Goal: Check status: Check status

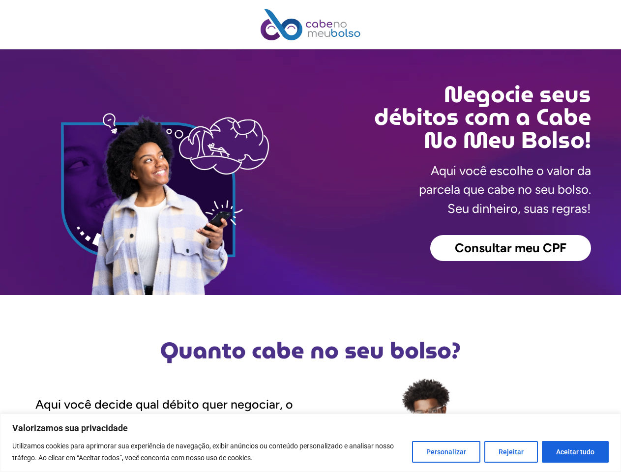
click at [311, 236] on div "Consultar meu CPF" at bounding box center [451, 248] width 280 height 27
click at [449, 452] on button "Personalizar" at bounding box center [446, 452] width 68 height 22
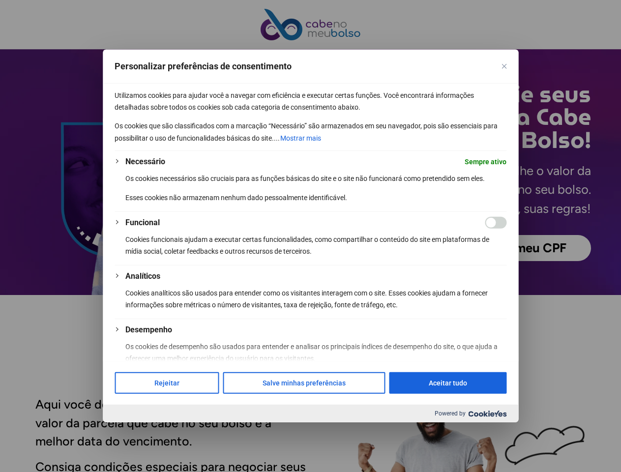
click at [512, 452] on div at bounding box center [310, 236] width 621 height 472
click at [576, 452] on div at bounding box center [310, 236] width 621 height 472
